Goal: Transaction & Acquisition: Book appointment/travel/reservation

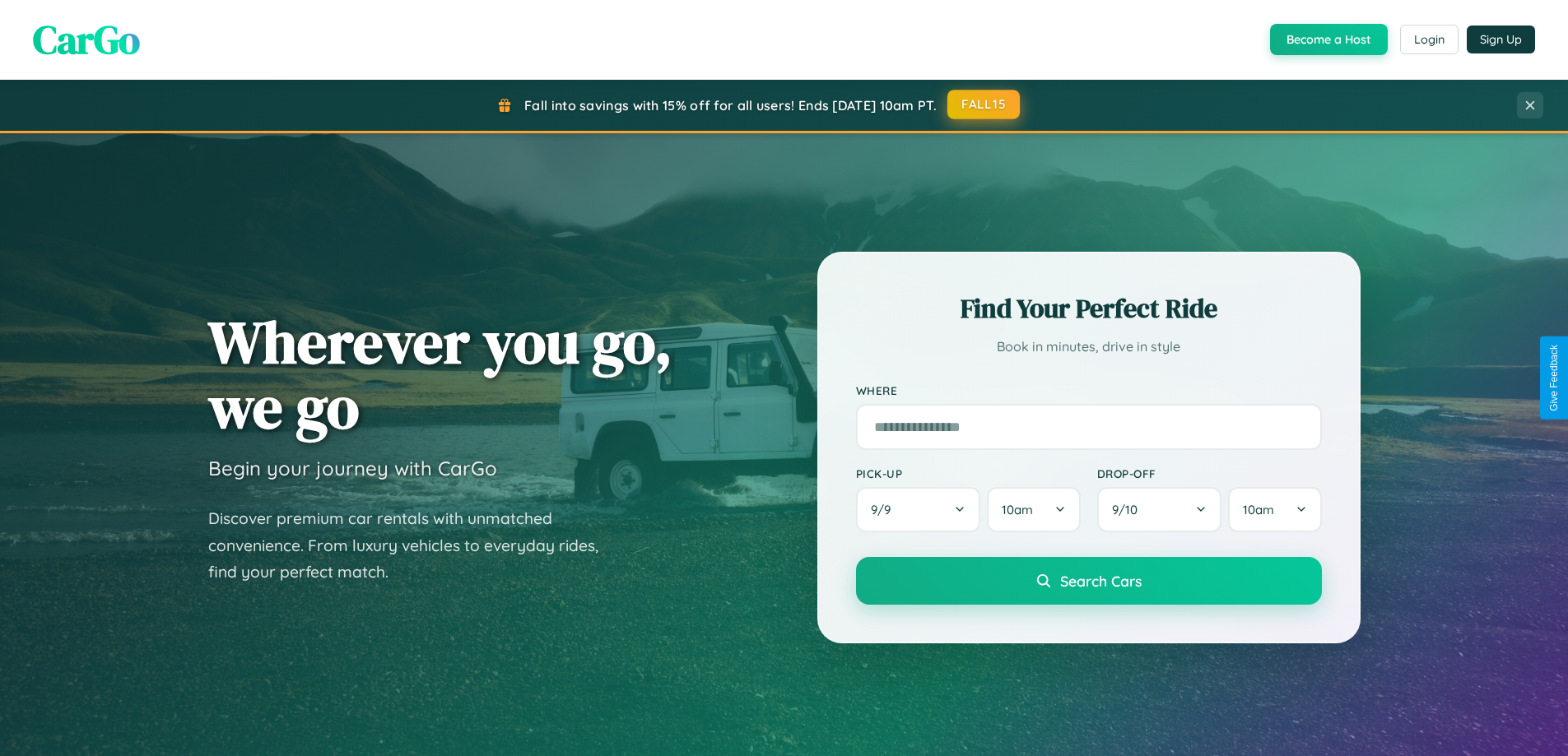
click at [985, 105] on button "FALL15" at bounding box center [984, 104] width 73 height 29
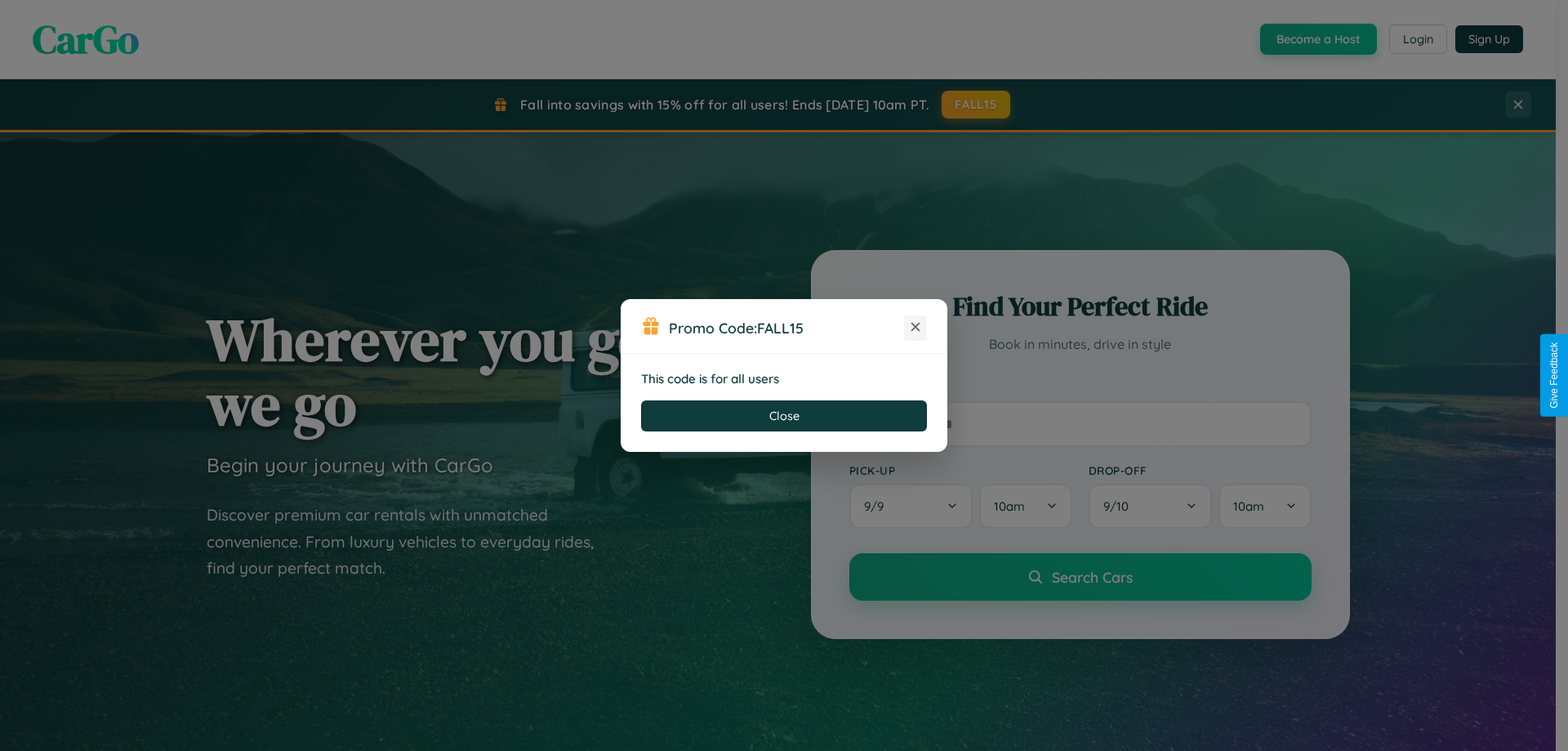
click at [915, 328] on icon at bounding box center [915, 327] width 17 height 17
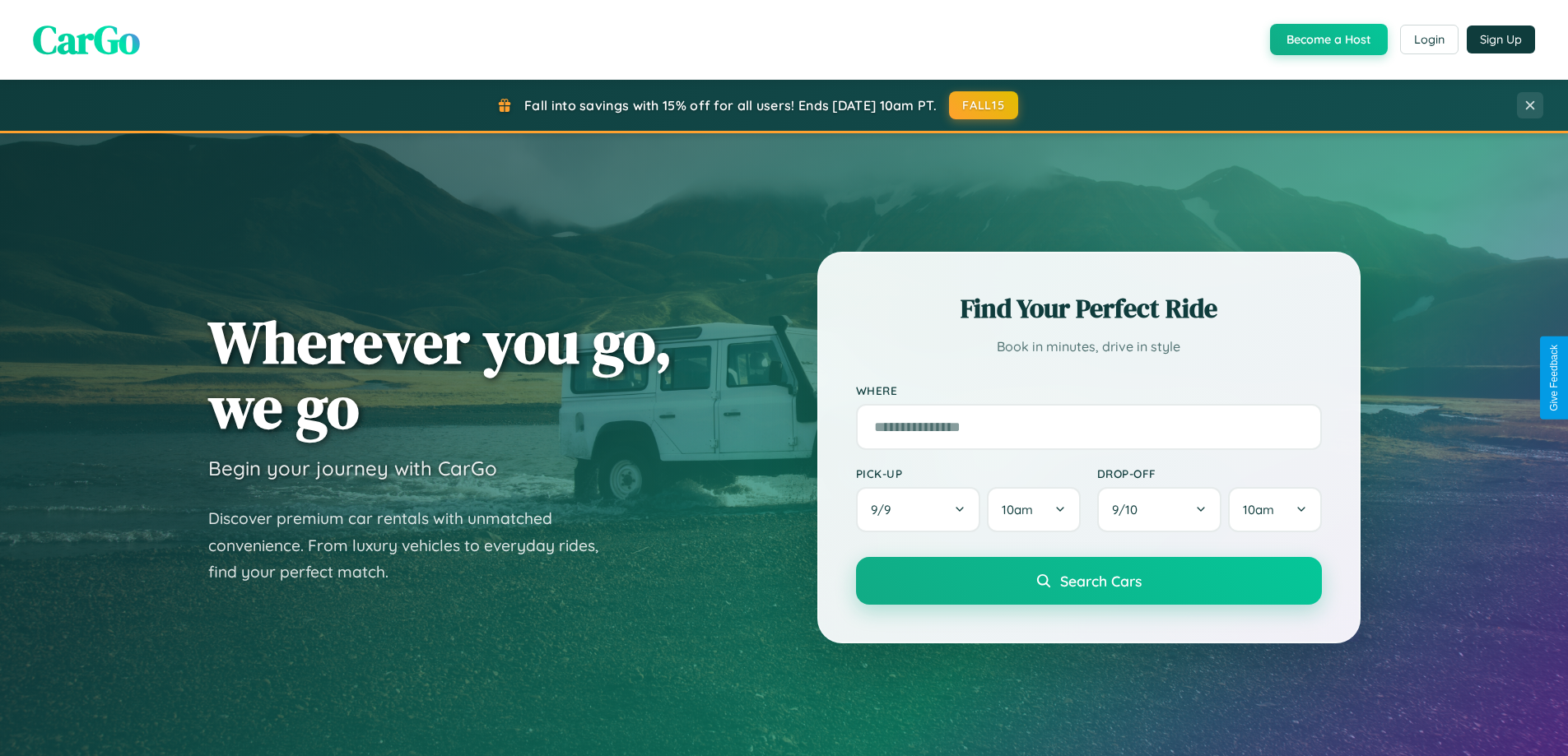
scroll to position [2643, 0]
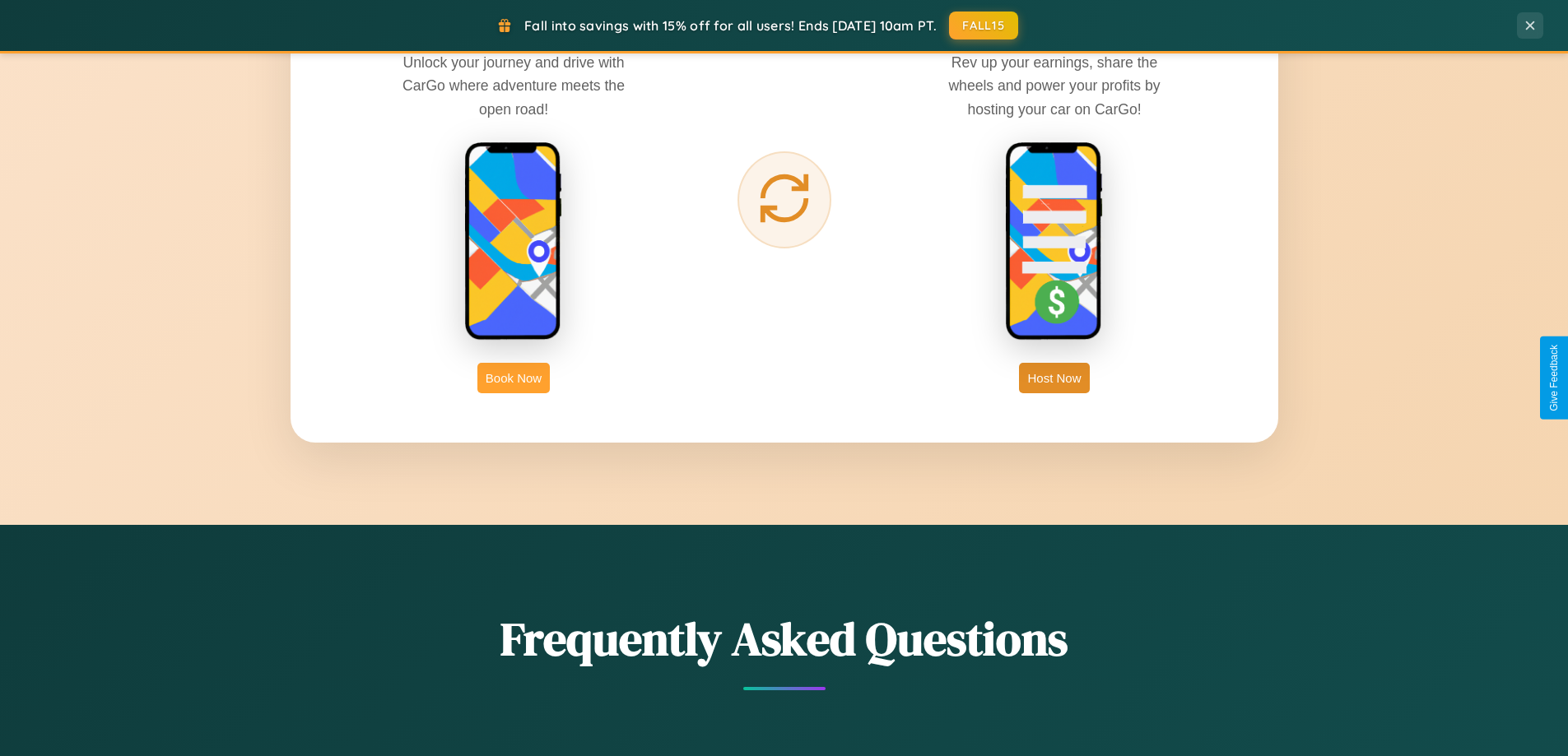
click at [514, 378] on button "Book Now" at bounding box center [514, 378] width 73 height 30
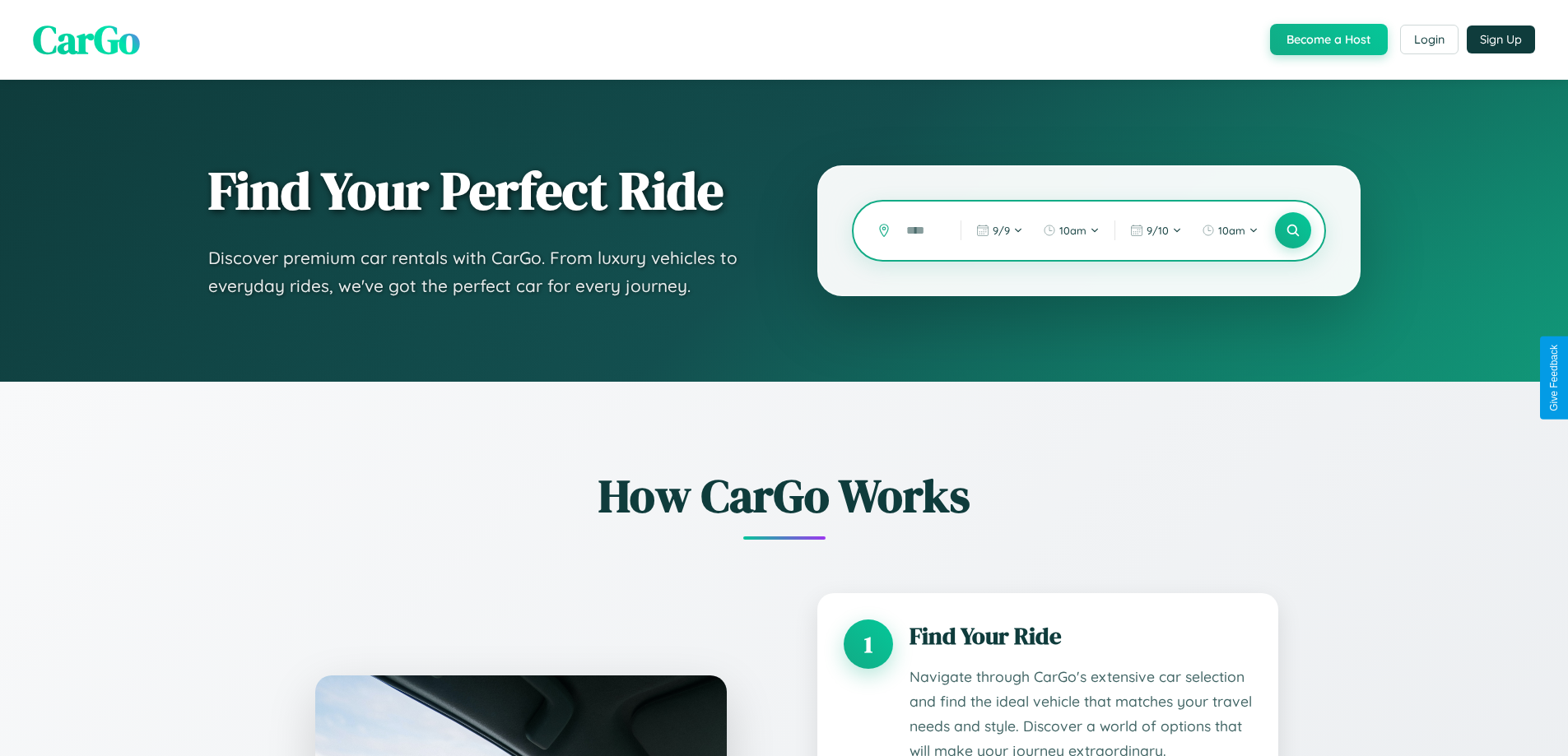
click at [921, 231] on input "text" at bounding box center [921, 231] width 46 height 28
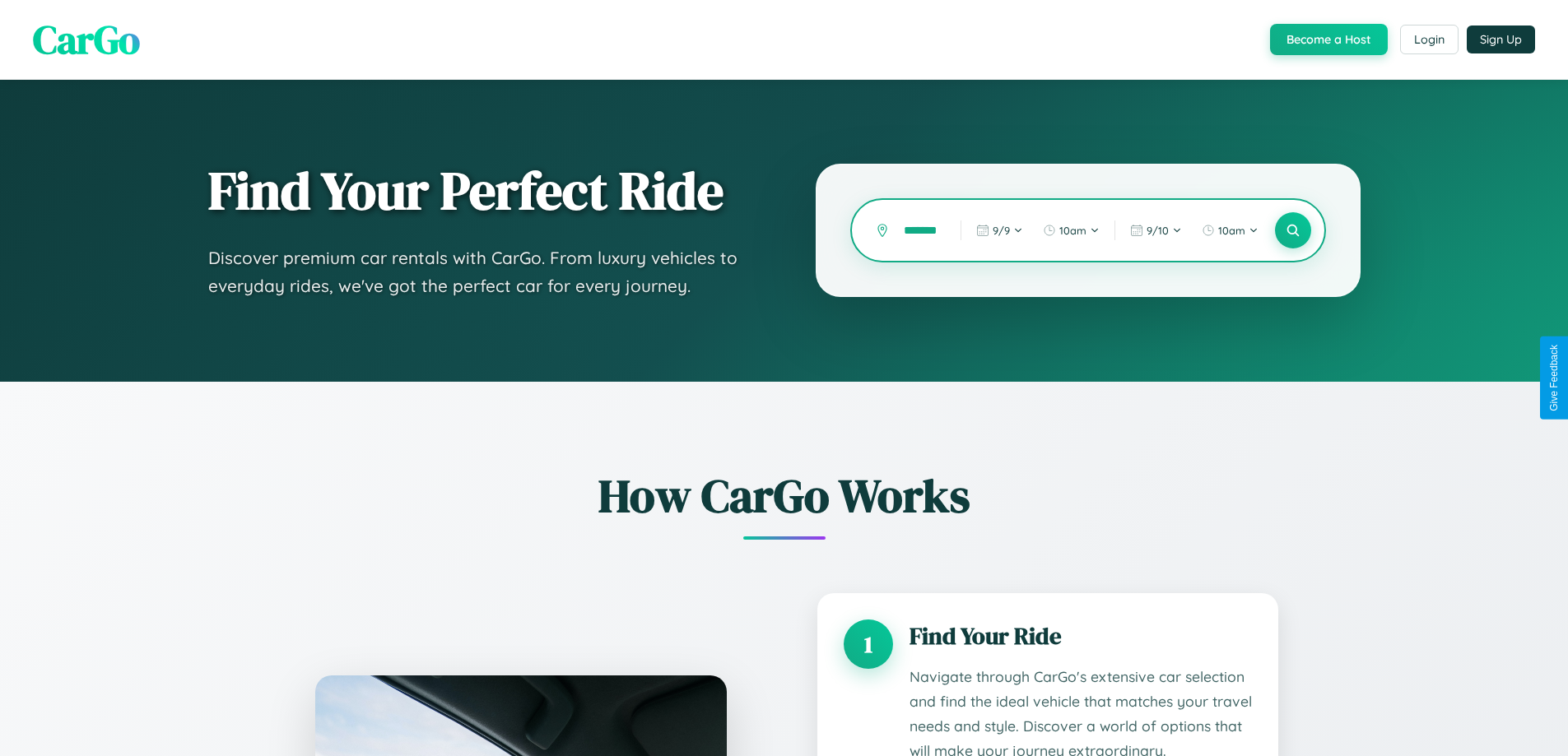
scroll to position [0, 7]
type input "*******"
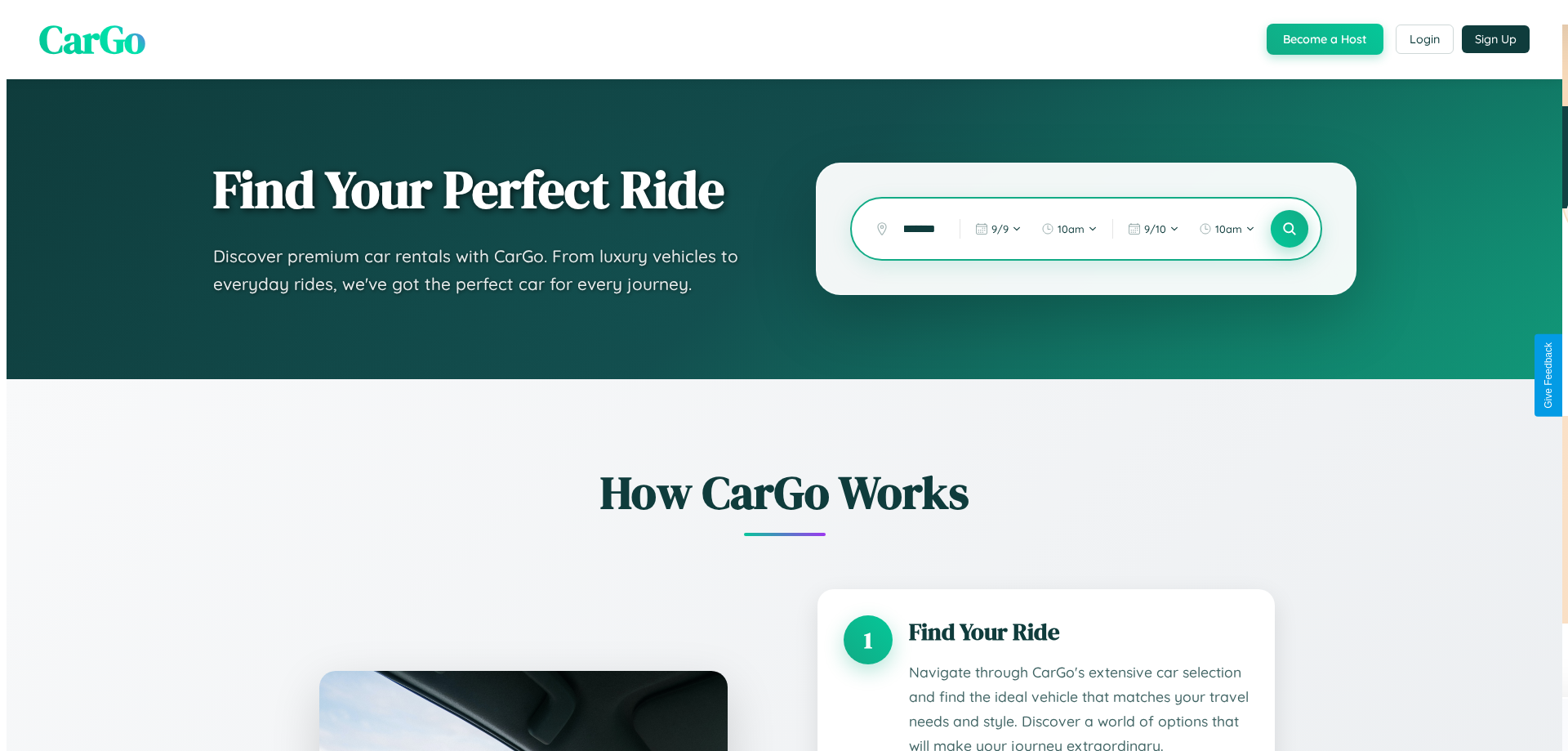
scroll to position [0, 0]
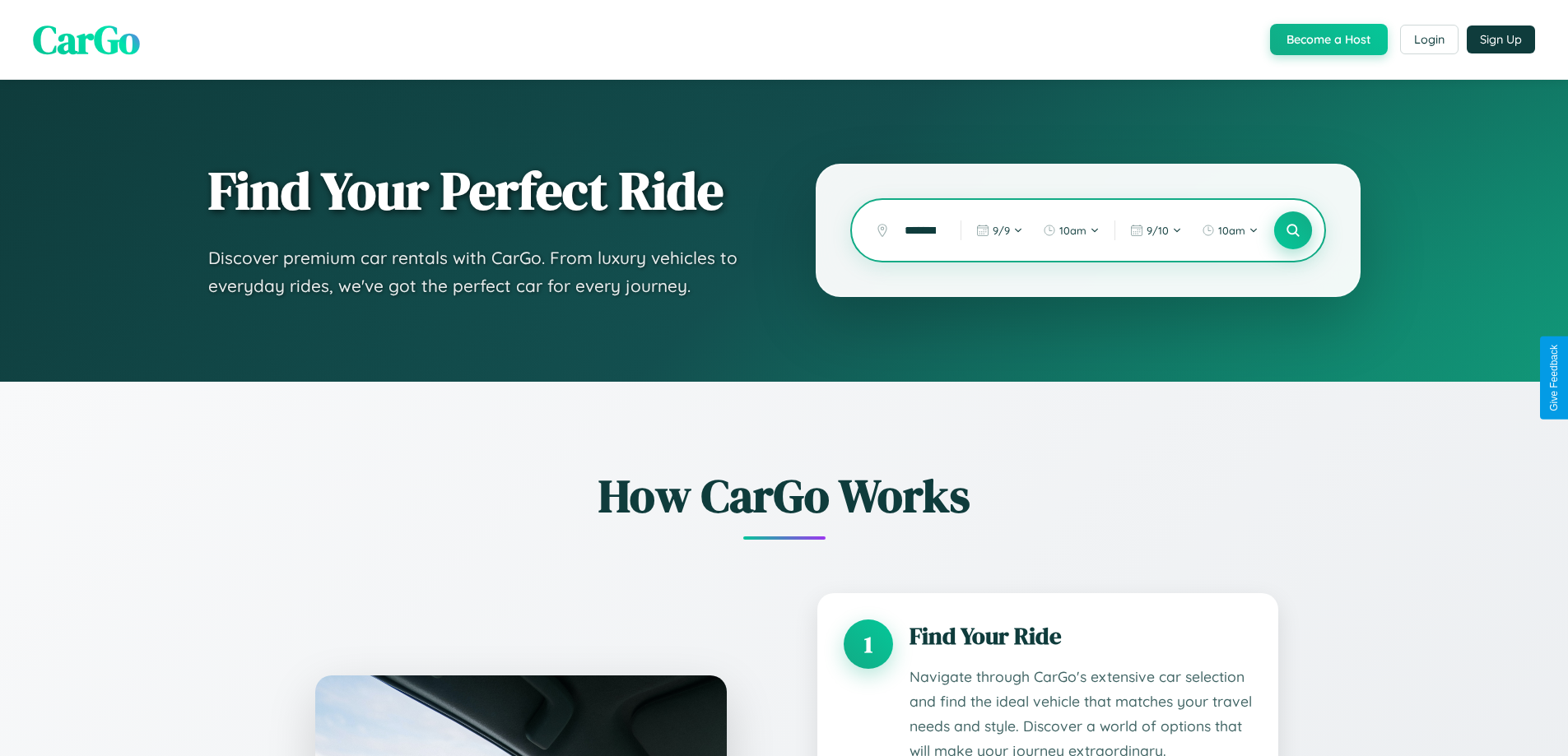
click at [1293, 231] on icon at bounding box center [1293, 231] width 16 height 16
